Goal: Find specific page/section: Find specific page/section

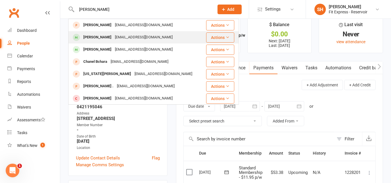
type input "[PERSON_NAME]"
click at [113, 38] on div "[PERSON_NAME]" at bounding box center [98, 37] width 32 height 8
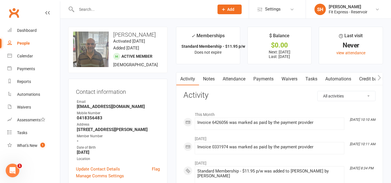
click at [13, 12] on link "Clubworx" at bounding box center [14, 13] width 14 height 14
